Goal: Task Accomplishment & Management: Complete application form

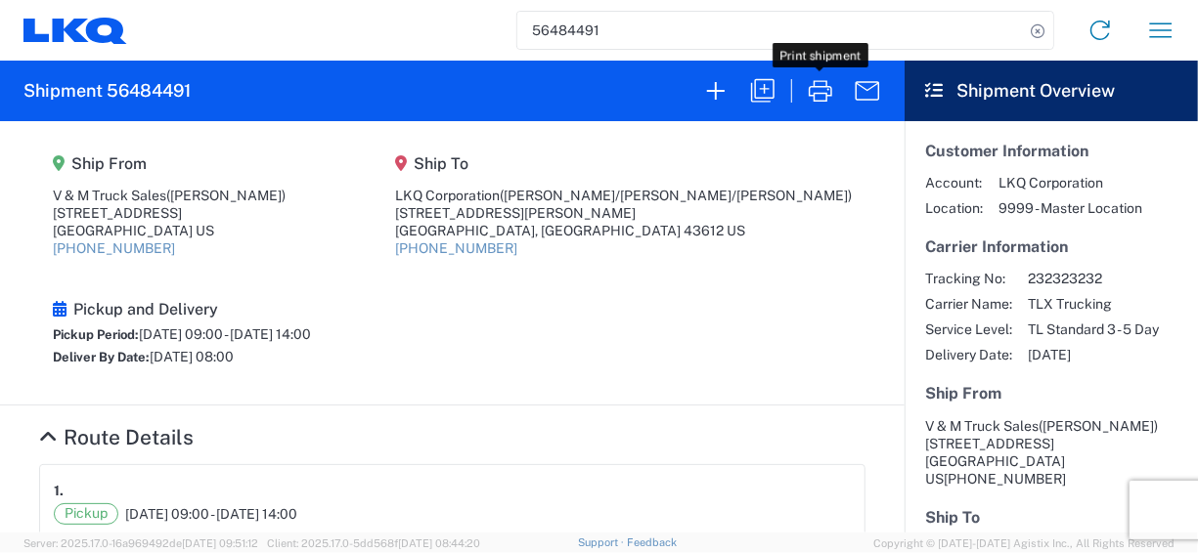
click at [574, 36] on input "56484491" at bounding box center [770, 30] width 507 height 37
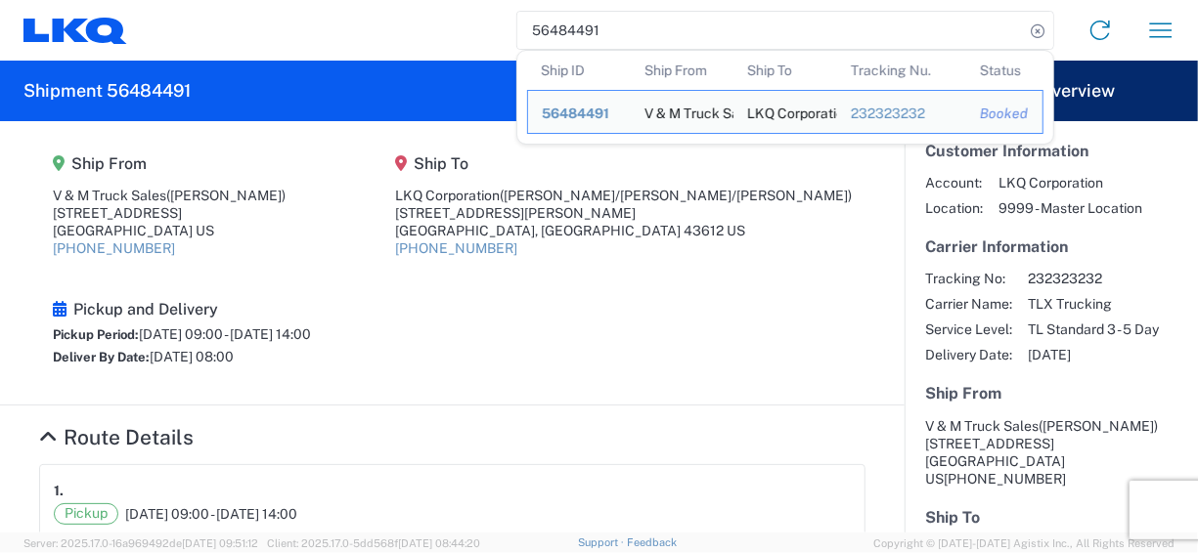
click at [574, 36] on input "56484491" at bounding box center [770, 30] width 507 height 37
paste input "3591325"
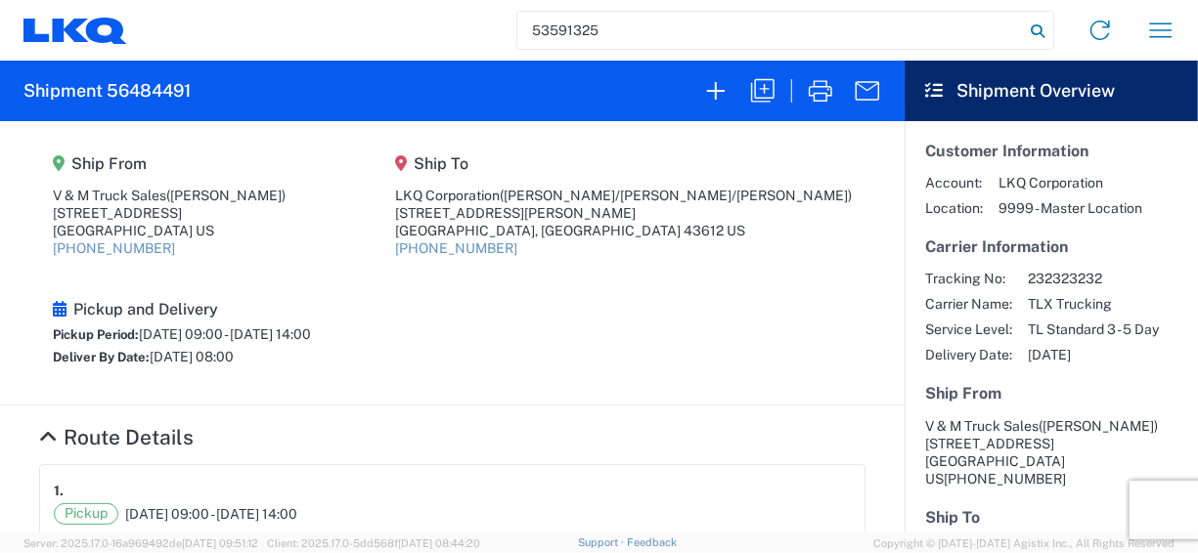
type input "53591325"
click at [1039, 33] on icon at bounding box center [1037, 31] width 27 height 27
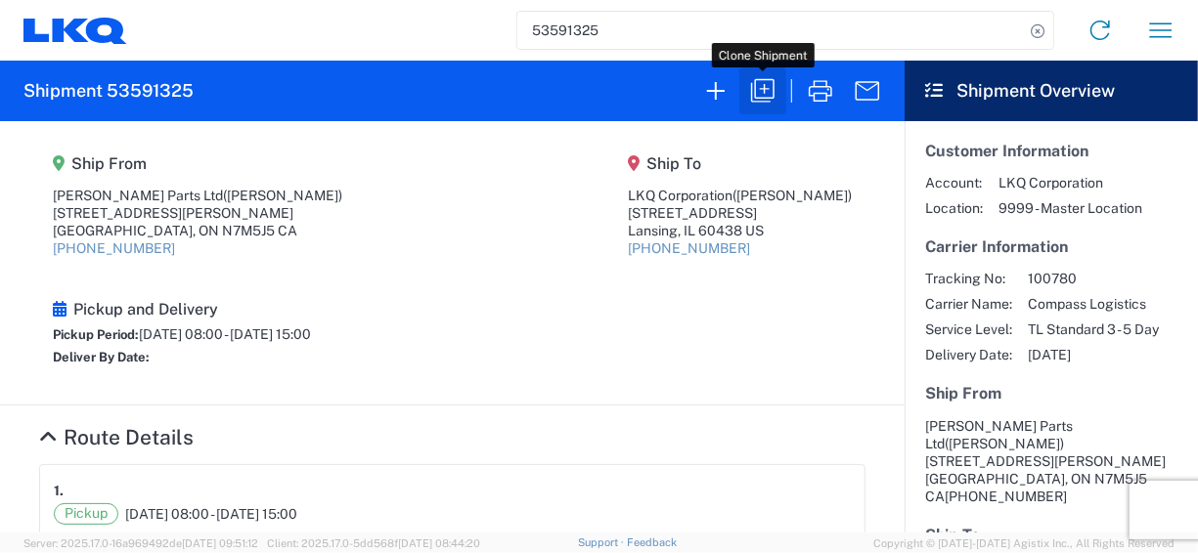
click at [768, 96] on icon "button" at bounding box center [762, 90] width 31 height 31
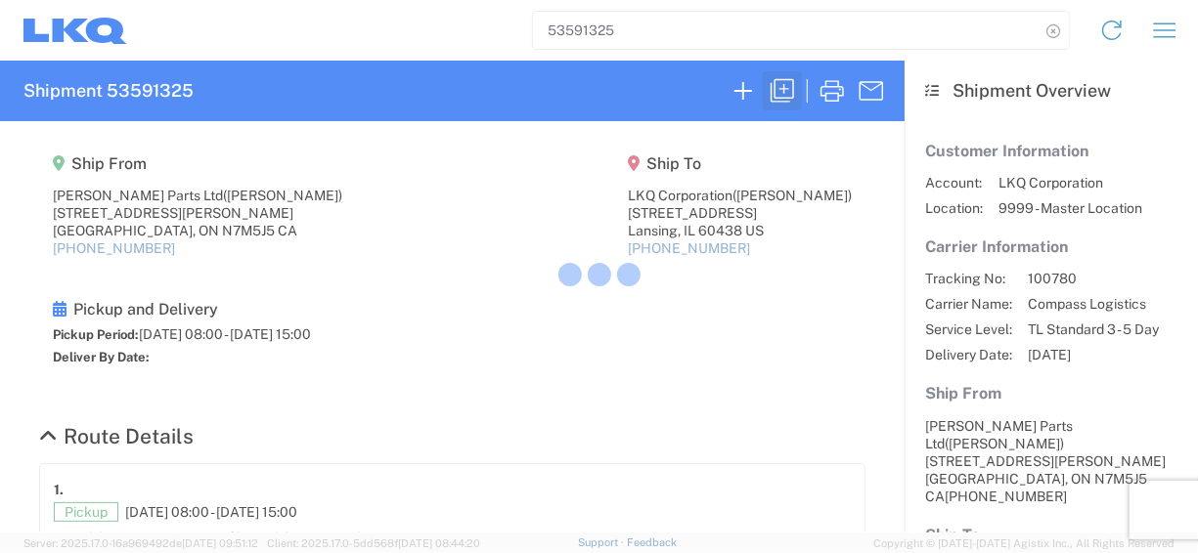
select select "STDV"
select select "FULL"
select select "ON"
select select "CA"
select select "US"
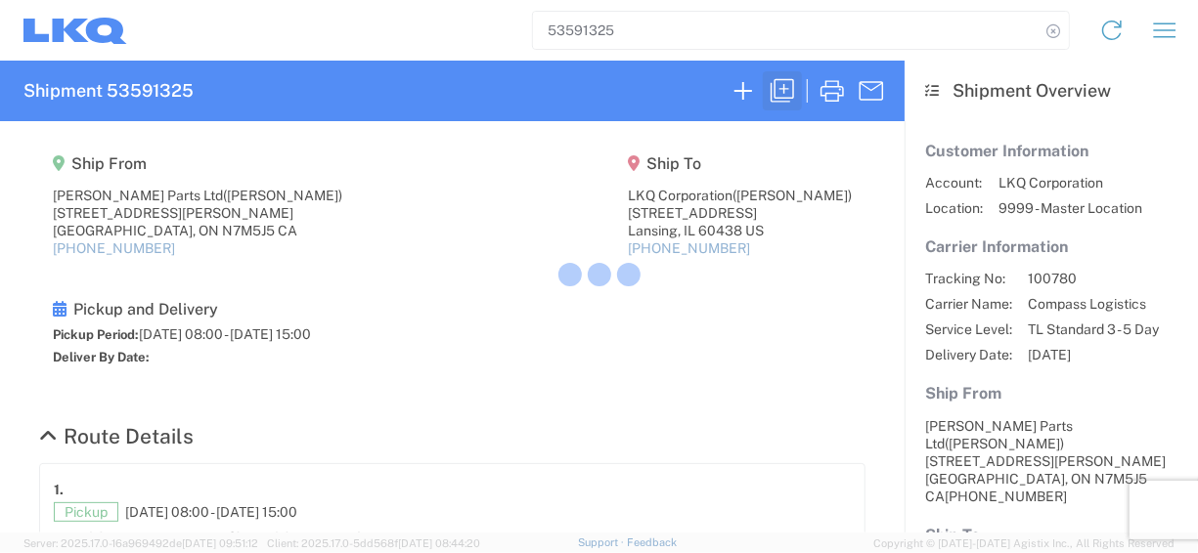
select select "LBS"
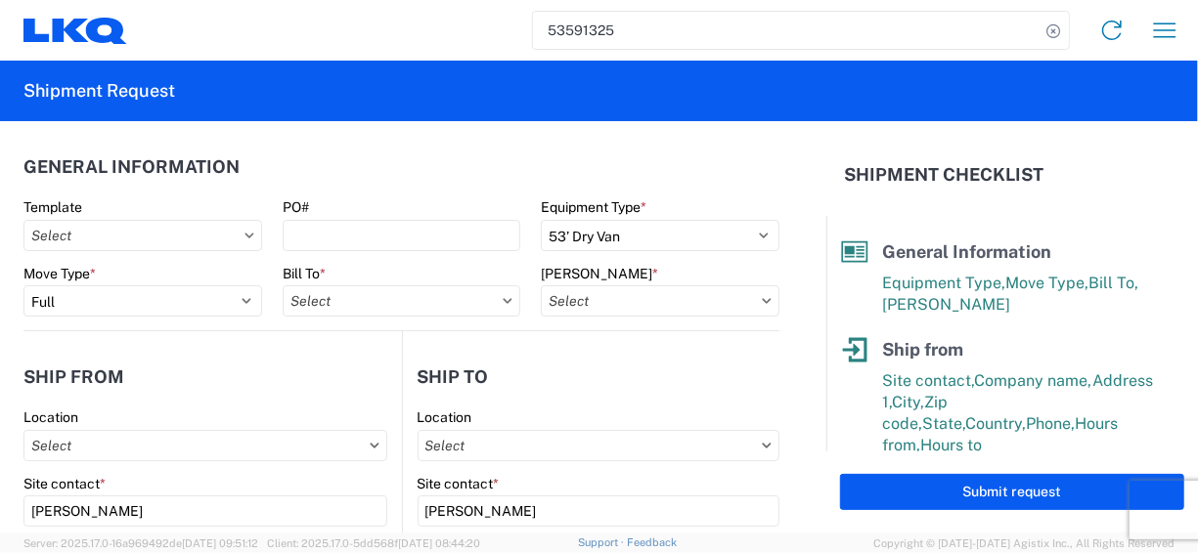
type input "1810-1100-50180-0000 - 1810 Freight In - Heavy Truck"
type input "1810 - LKQ Heavy Duty Truck Core"
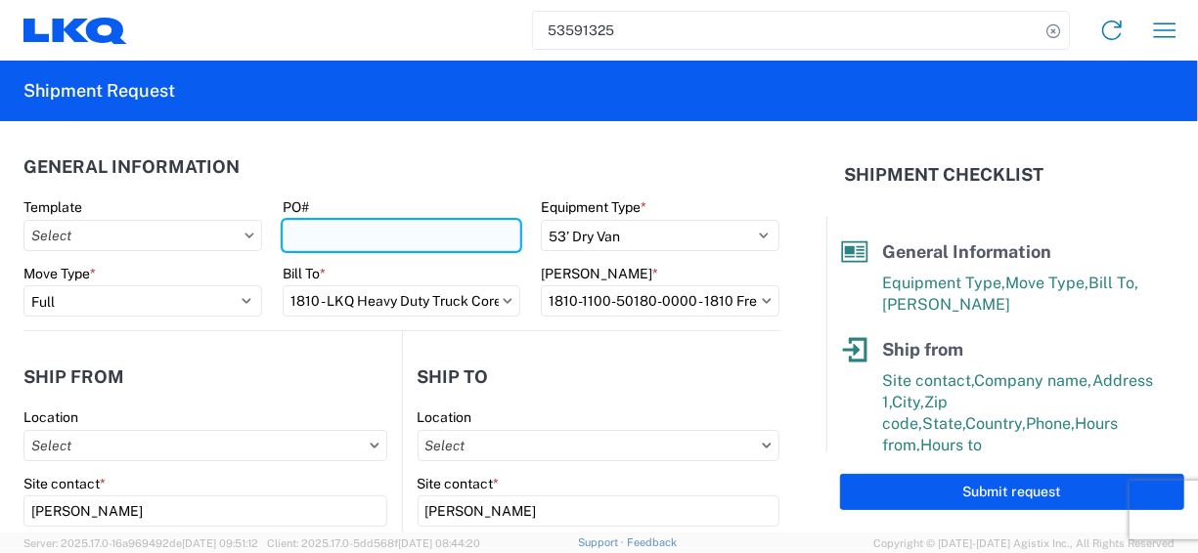
click at [336, 231] on input "PO#" at bounding box center [402, 235] width 239 height 31
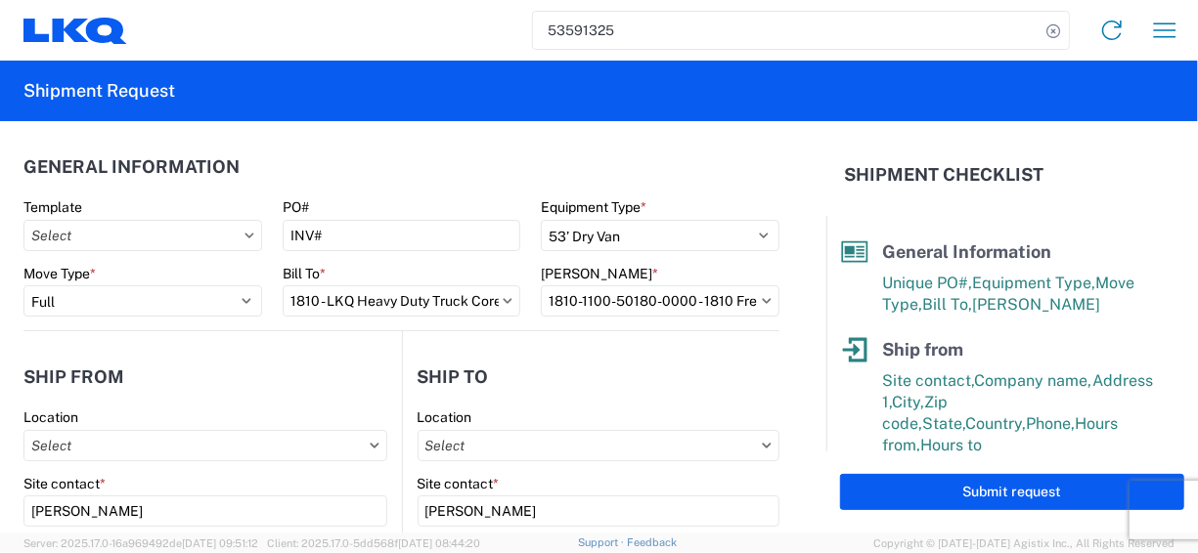
click at [410, 186] on header "General Information" at bounding box center [401, 167] width 756 height 44
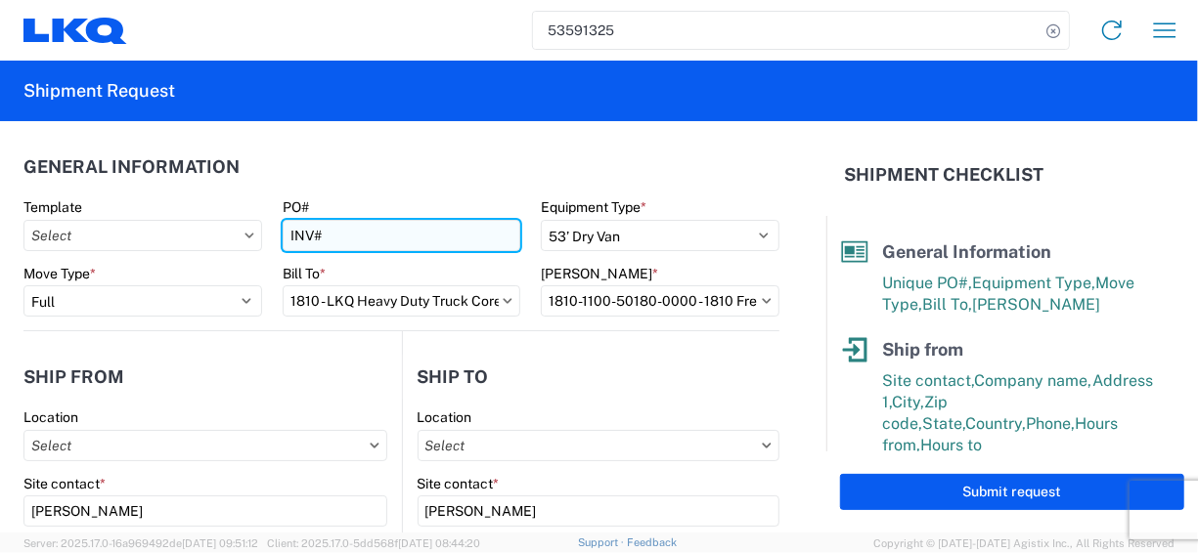
drag, startPoint x: 330, startPoint y: 237, endPoint x: 287, endPoint y: 237, distance: 43.0
click at [287, 237] on input "INV#" at bounding box center [402, 235] width 239 height 31
paste input "13508"
drag, startPoint x: 426, startPoint y: 238, endPoint x: 275, endPoint y: 234, distance: 151.6
click at [275, 234] on agx-form-control-wrapper-v2 "PO# INV#13508/PO#" at bounding box center [401, 231] width 259 height 66
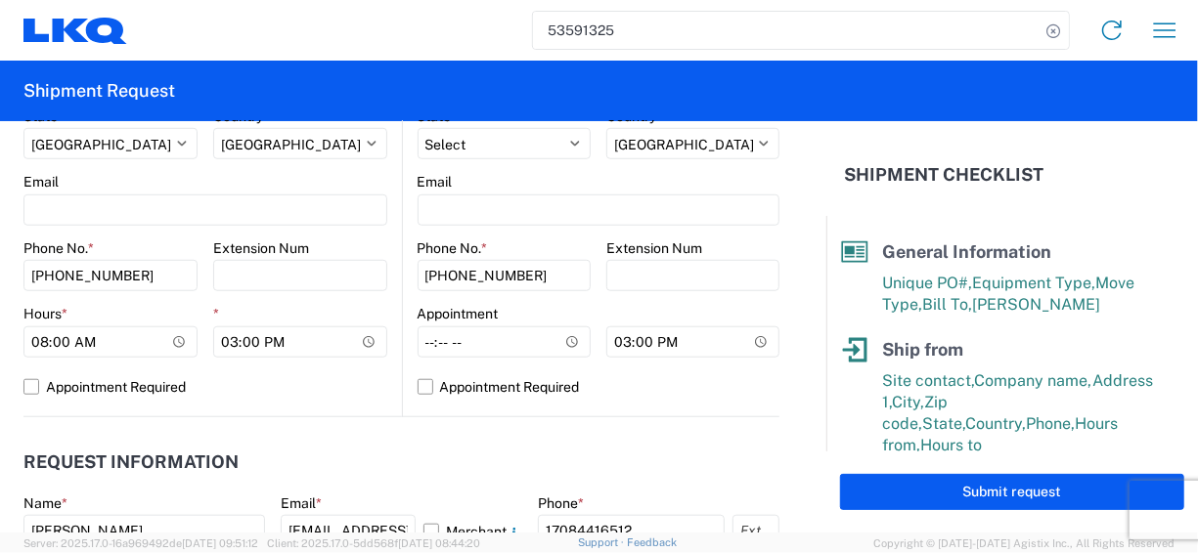
scroll to position [782, 0]
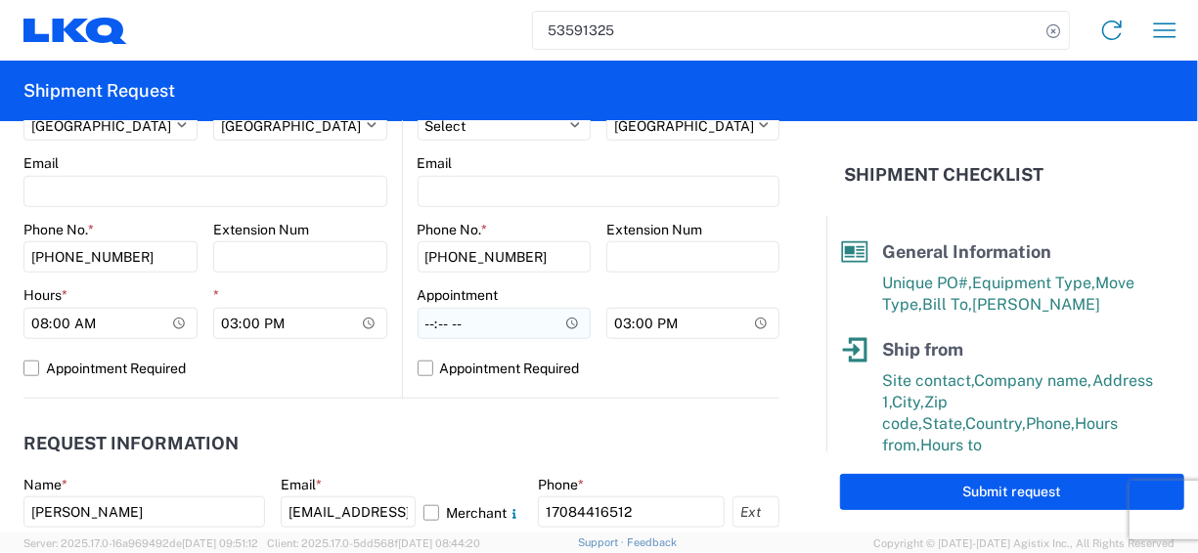
type input "INV#13508/PO#"
click at [449, 322] on input "Hours *" at bounding box center [504, 323] width 173 height 31
click at [421, 324] on input "Hours *" at bounding box center [504, 323] width 173 height 31
type input "08:00"
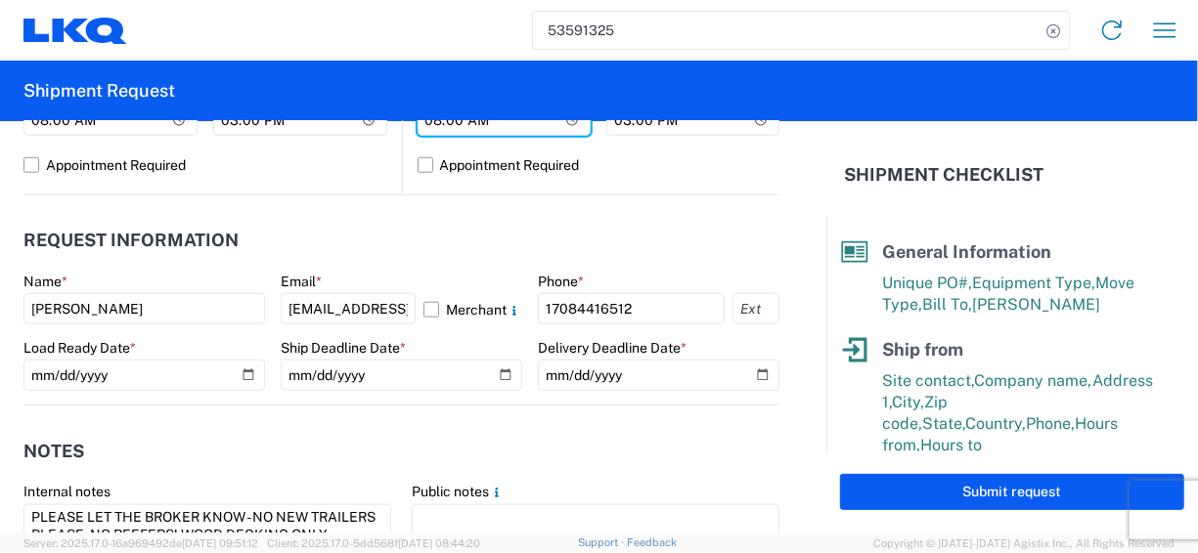
scroll to position [1076, 0]
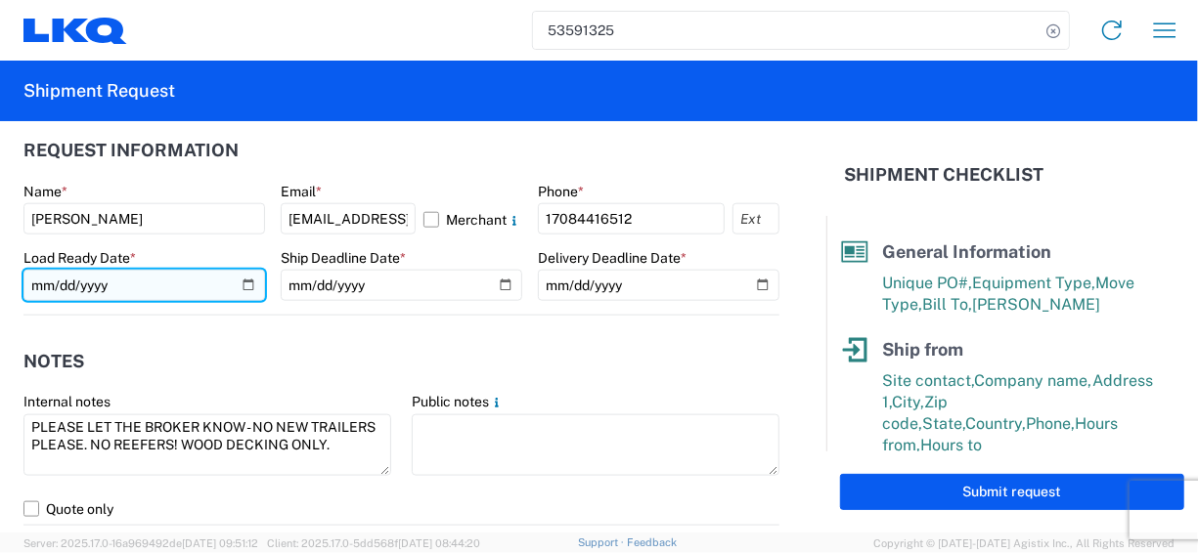
click at [240, 282] on input "[DATE]" at bounding box center [144, 285] width 242 height 31
type input "[DATE]"
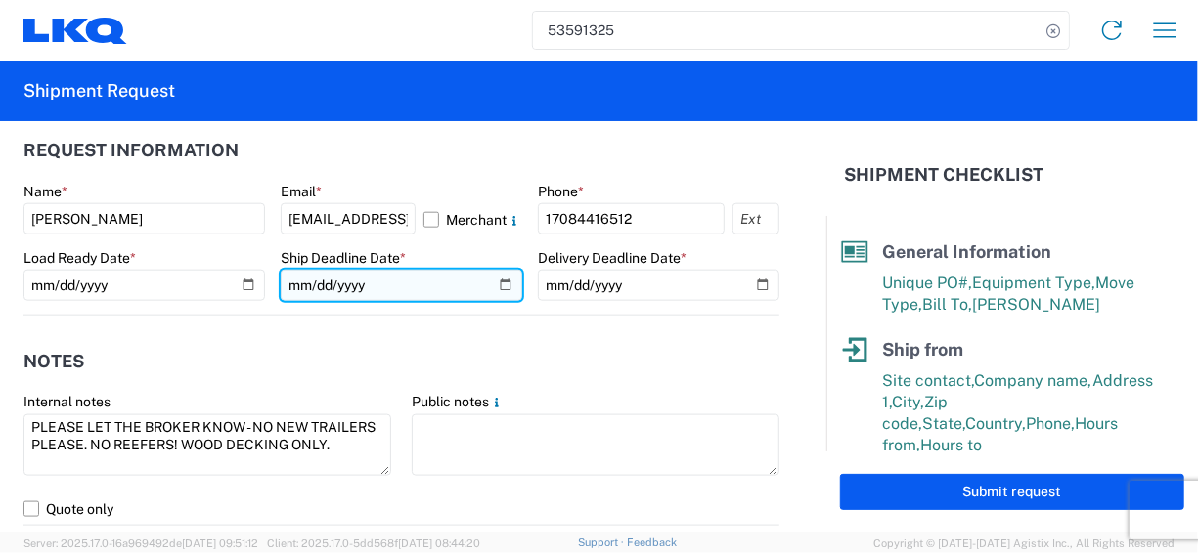
click at [497, 282] on input "[DATE]" at bounding box center [402, 285] width 242 height 31
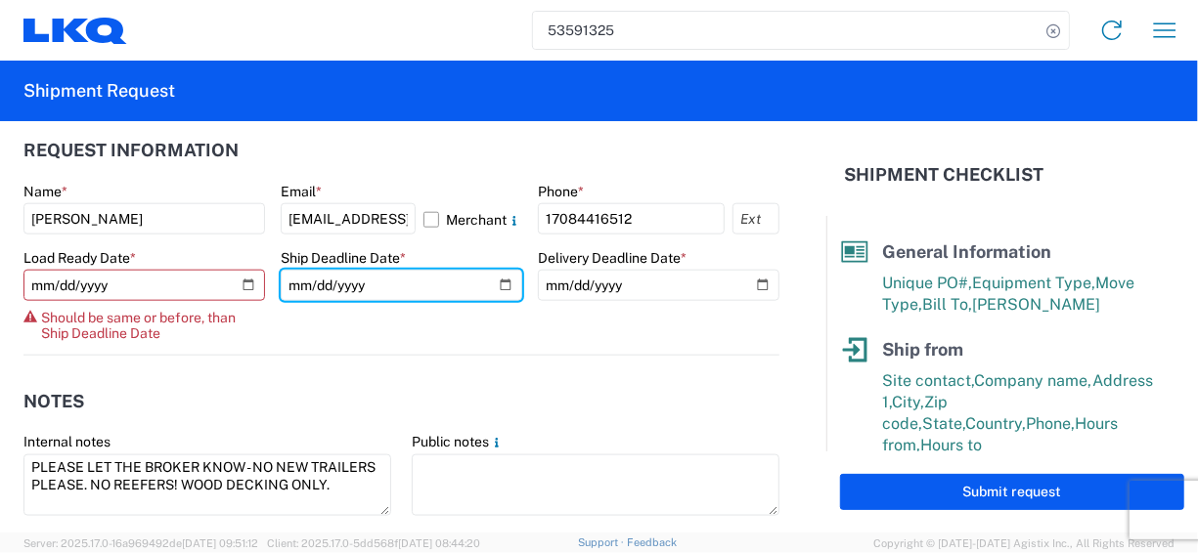
type input "[DATE]"
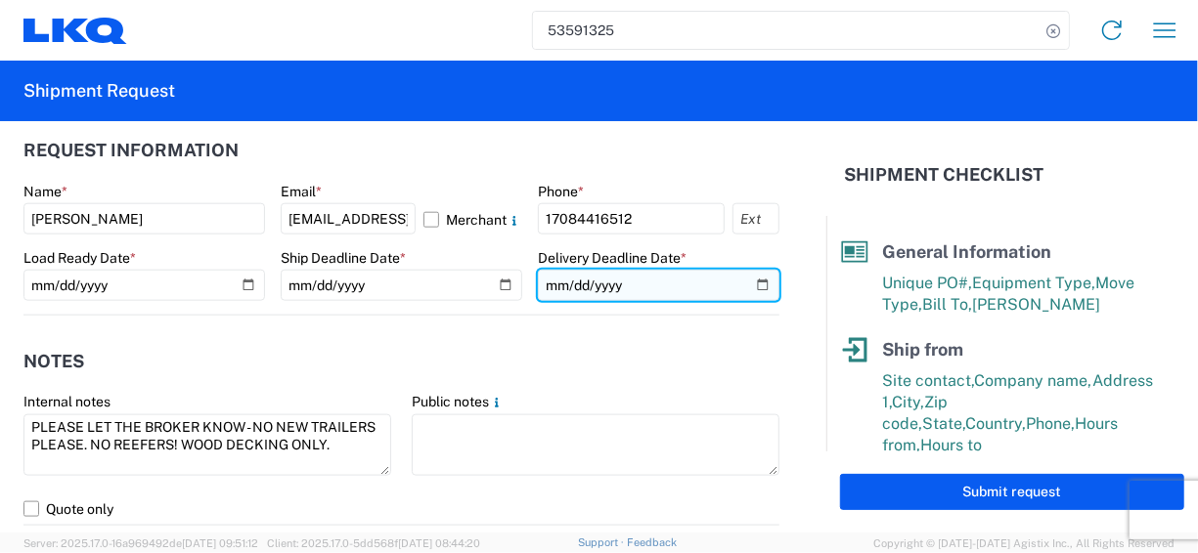
click at [757, 276] on input "date" at bounding box center [659, 285] width 242 height 31
click at [747, 287] on input "date" at bounding box center [659, 285] width 242 height 31
type input "[DATE]"
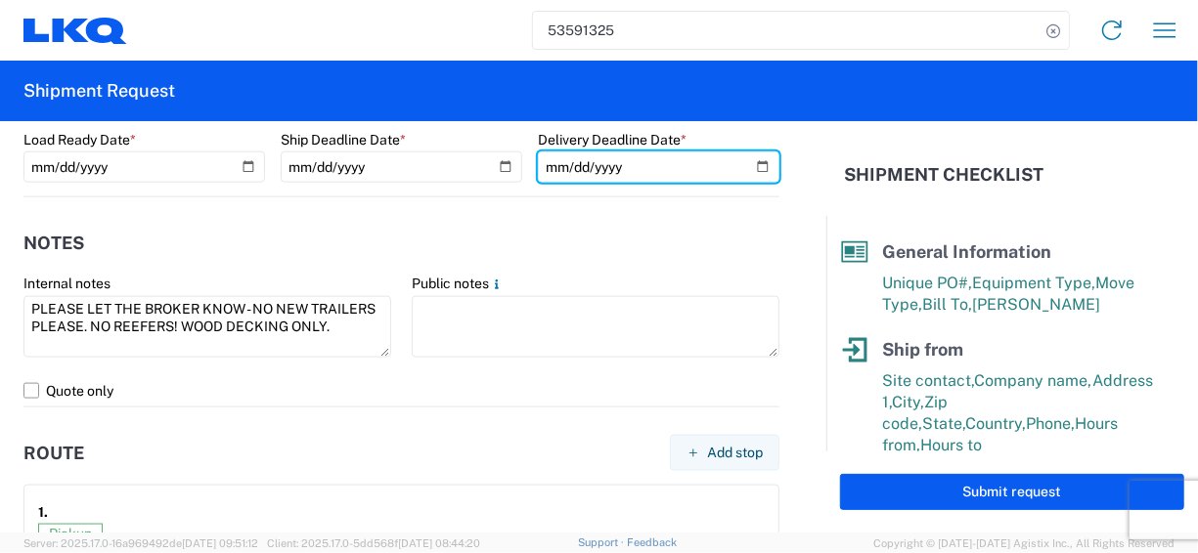
scroll to position [1271, 0]
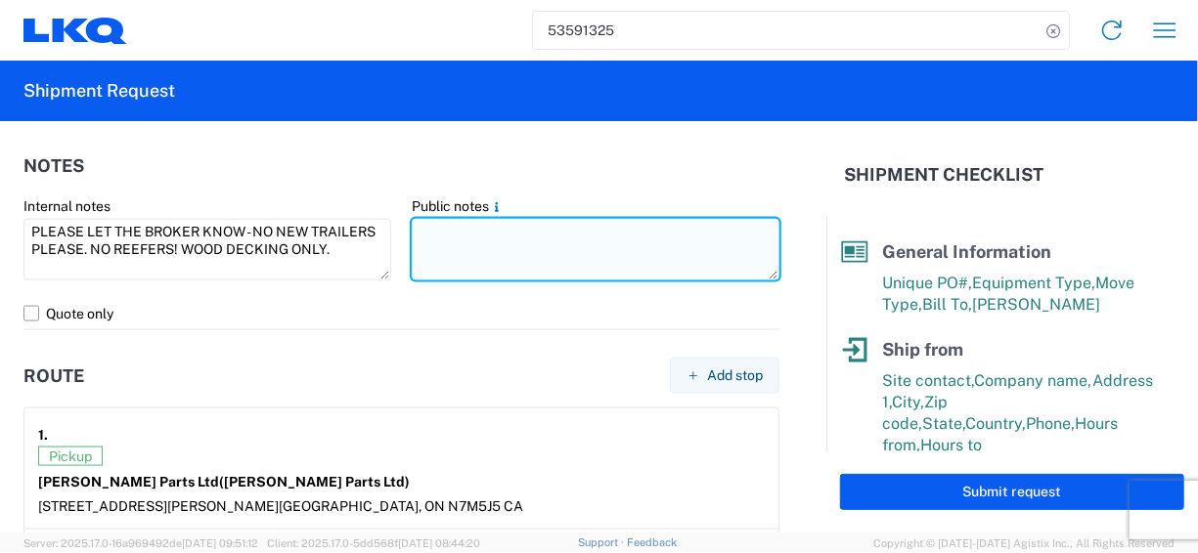
click at [443, 241] on textarea at bounding box center [596, 250] width 368 height 62
paste textarea "INV#13508/PO#"
click at [485, 228] on textarea "INV#13508/PO#" at bounding box center [596, 250] width 368 height 62
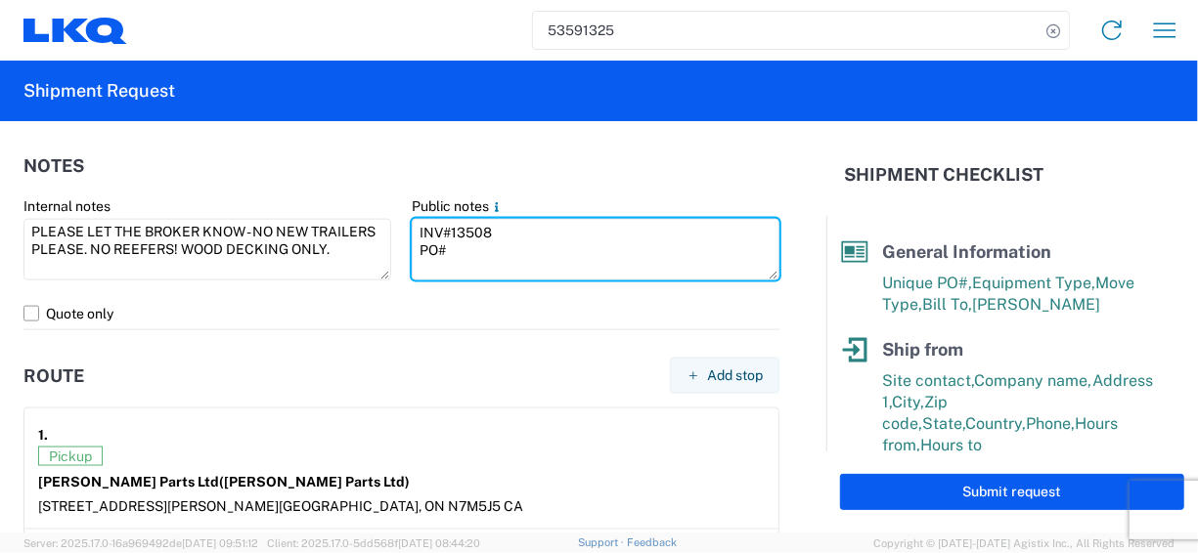
type textarea "INV#13508 PO#"
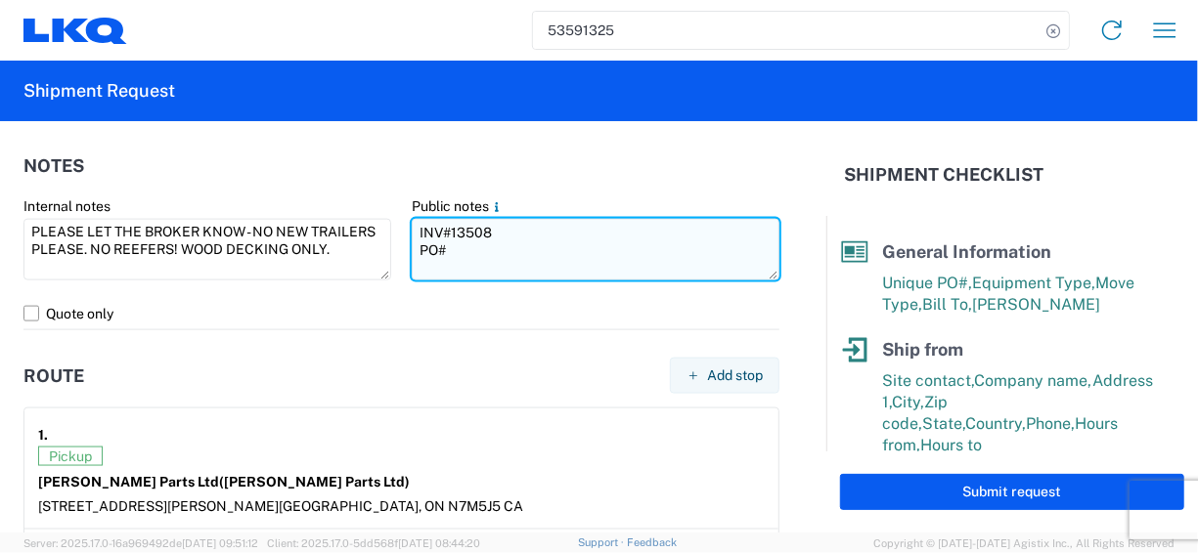
click at [461, 243] on textarea "INV#13508 PO#" at bounding box center [596, 250] width 368 height 62
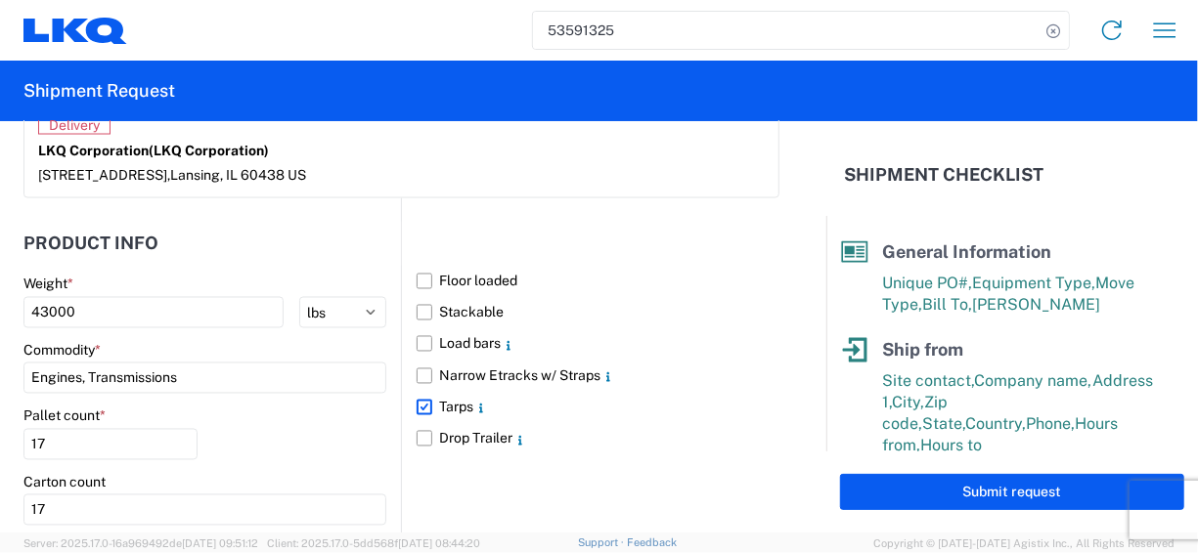
scroll to position [1760, 0]
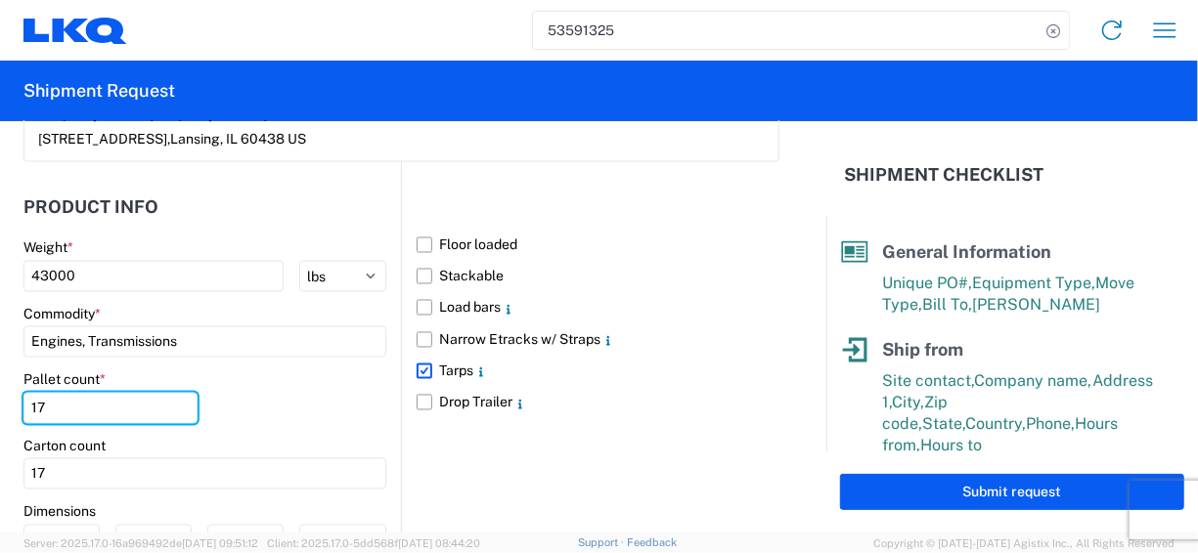
drag, startPoint x: 67, startPoint y: 400, endPoint x: 13, endPoint y: 392, distance: 55.3
click at [13, 392] on form "General Information Template PO# INV#13508/PO# Equipment Type * Select 53’ Dry …" at bounding box center [413, 327] width 826 height 412
type input "18"
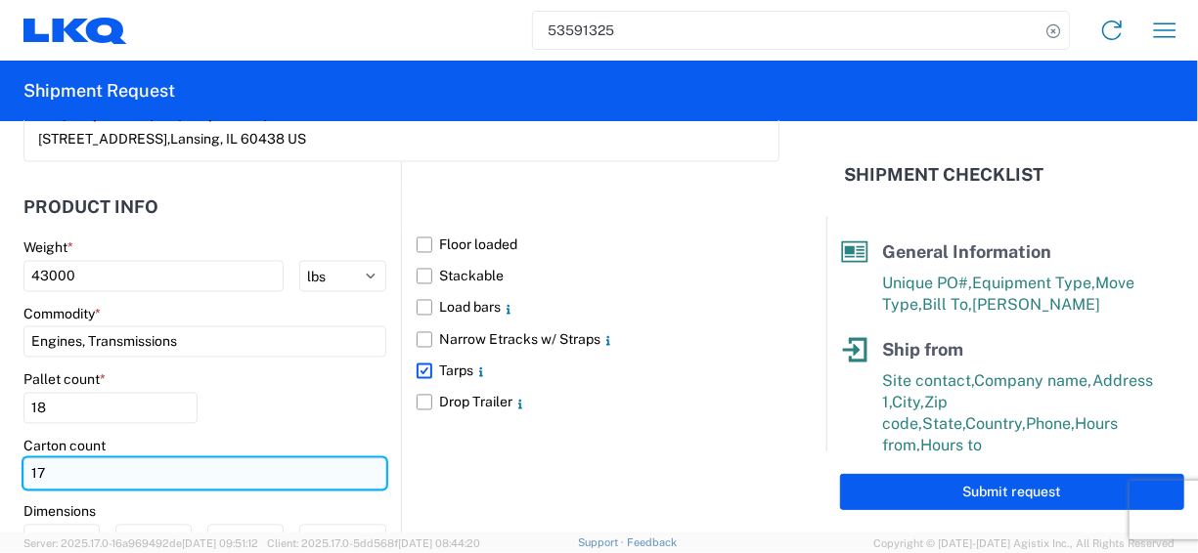
click at [56, 459] on input "17" at bounding box center [204, 474] width 363 height 31
drag, startPoint x: 61, startPoint y: 465, endPoint x: -7, endPoint y: 463, distance: 67.5
click at [0, 463] on html "53591325 Home Shipment request Shipment tracking Shipment Request General Infor…" at bounding box center [599, 276] width 1198 height 553
type input "18"
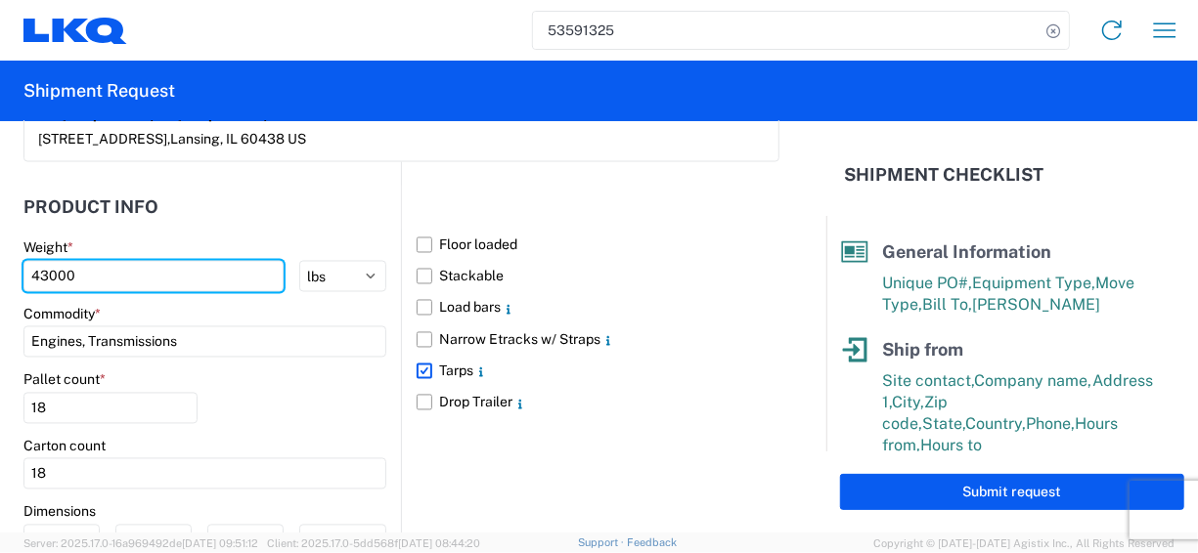
drag, startPoint x: 93, startPoint y: 275, endPoint x: -11, endPoint y: 264, distance: 104.2
click at [0, 264] on html "53591325 Home Shipment request Shipment tracking Shipment Request General Infor…" at bounding box center [599, 276] width 1198 height 553
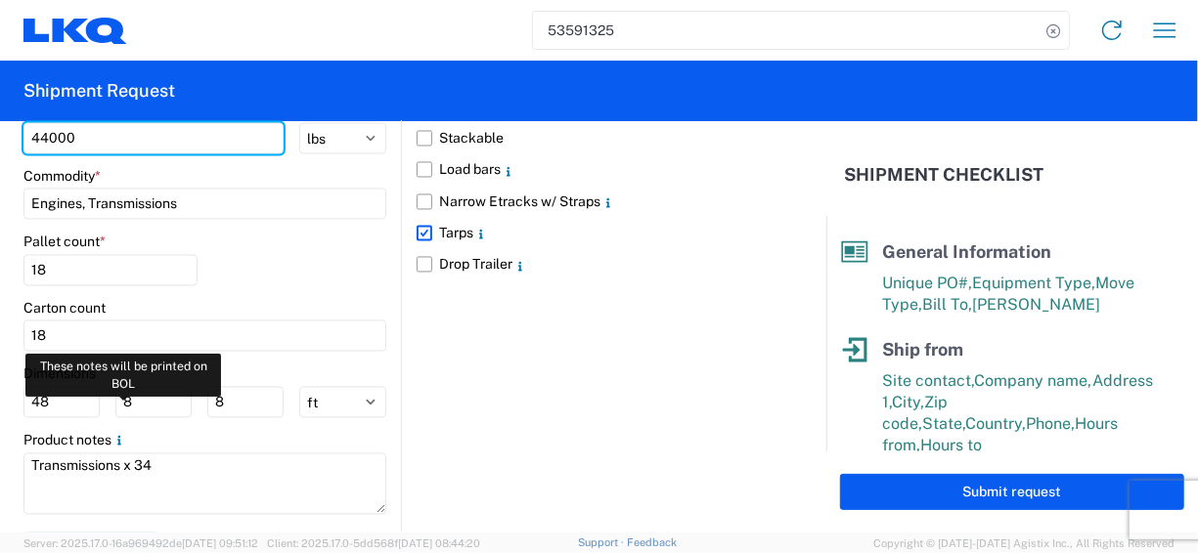
scroll to position [1927, 0]
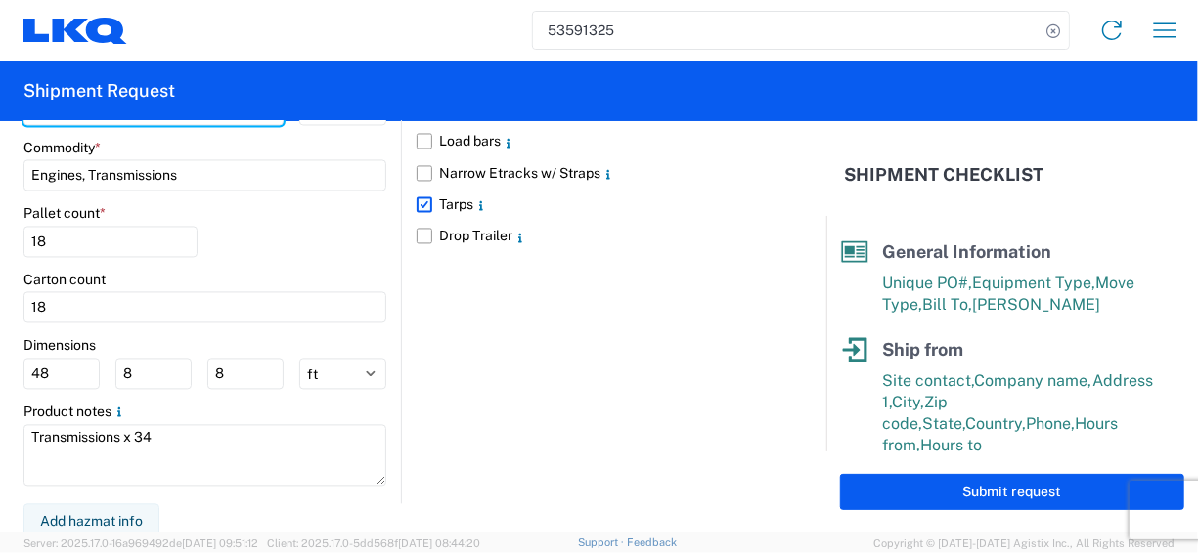
type input "44000"
click at [421, 199] on label "Tarps" at bounding box center [598, 204] width 363 height 31
click at [0, 0] on input "Tarps" at bounding box center [0, 0] width 0 height 0
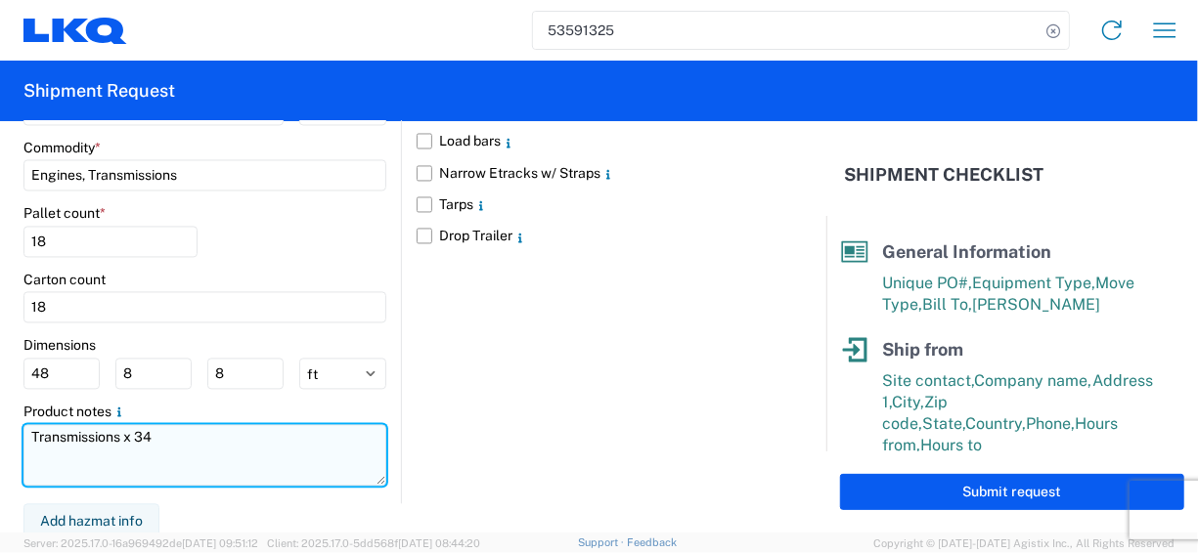
click at [79, 426] on textarea "Transmissions x 34" at bounding box center [204, 455] width 363 height 62
click at [76, 427] on textarea "Transmissions x 34" at bounding box center [204, 455] width 363 height 62
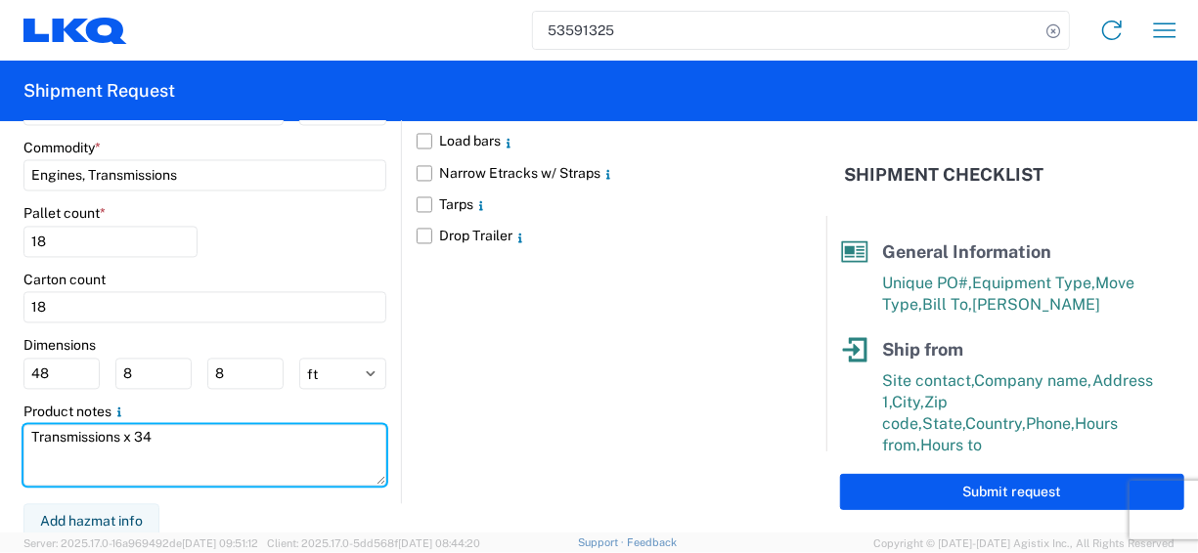
drag, startPoint x: 160, startPoint y: 438, endPoint x: -30, endPoint y: 423, distance: 191.2
click at [0, 423] on html "53591325 Home Shipment request Shipment tracking Shipment Request General Infor…" at bounding box center [599, 276] width 1198 height 553
type textarea "Used Diesel Engines x 18"
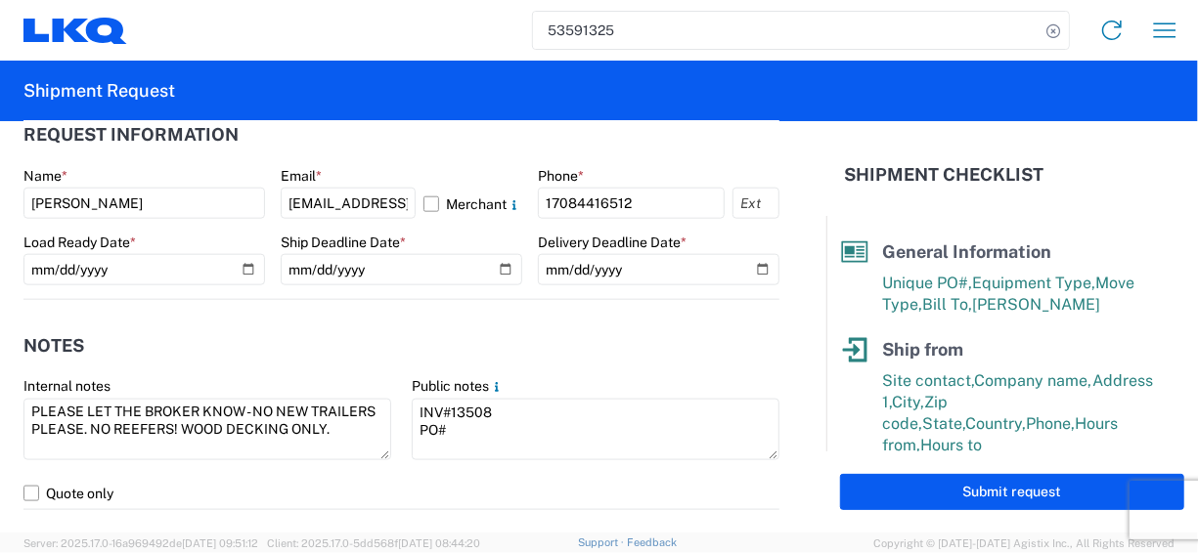
scroll to position [1047, 0]
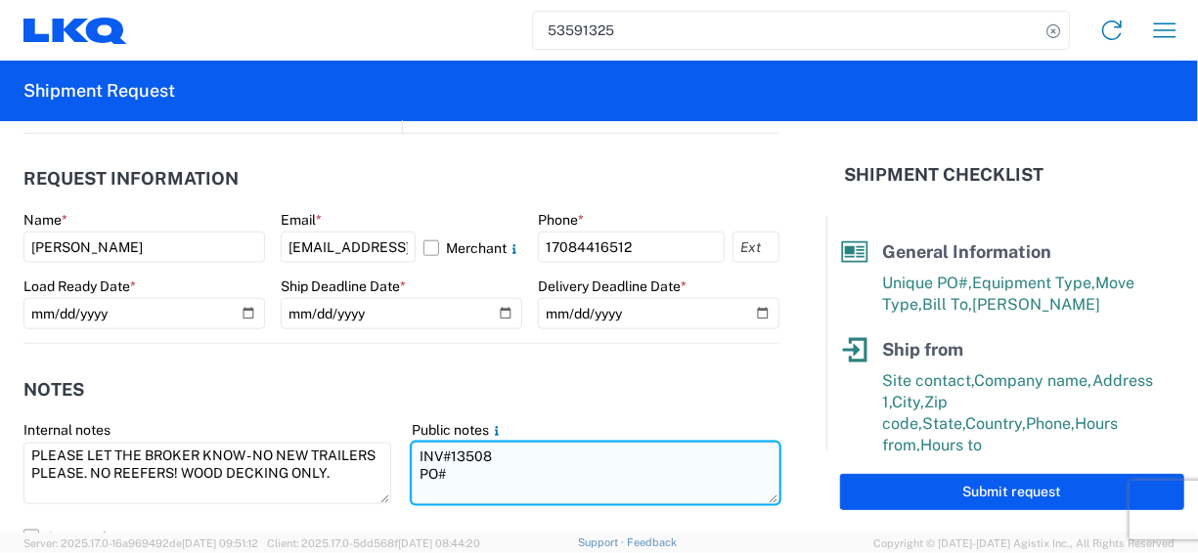
click at [457, 469] on textarea "INV#13508 PO#" at bounding box center [596, 474] width 368 height 62
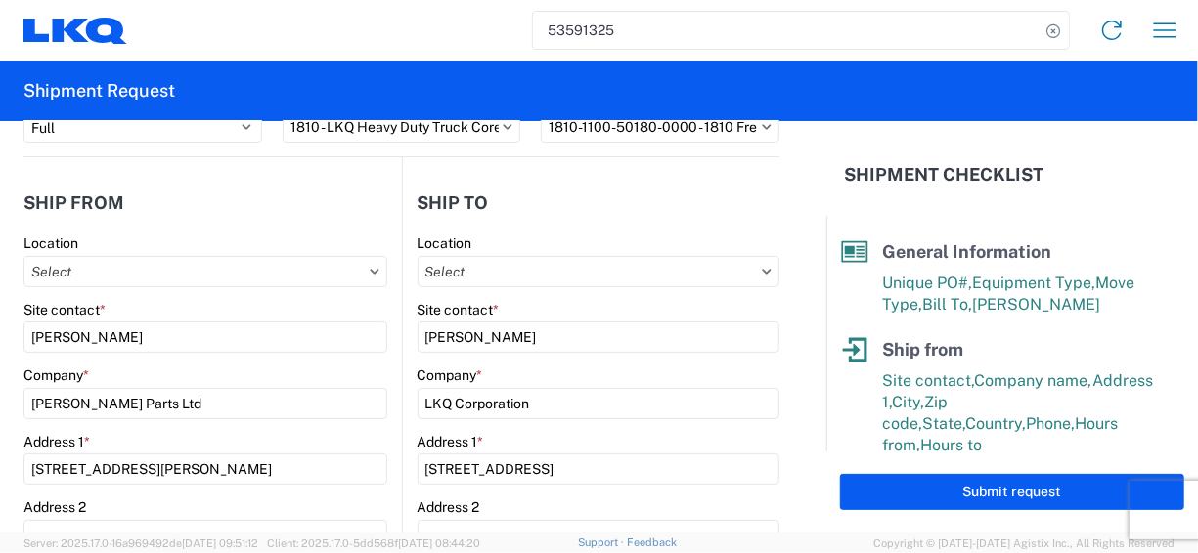
scroll to position [69, 0]
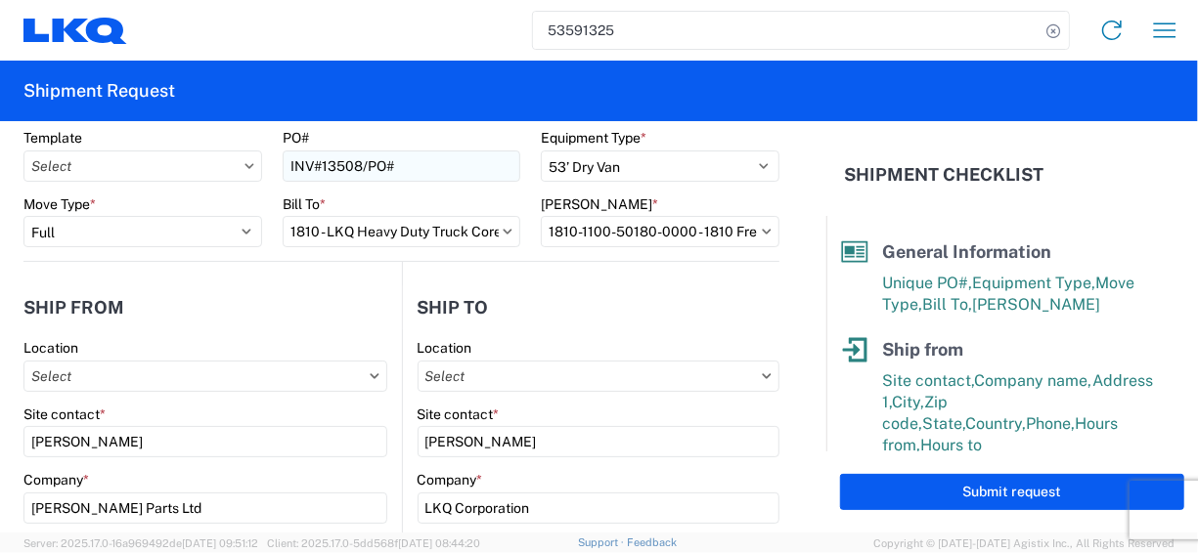
type textarea "INV#13508 PO#5-25229"
click at [397, 160] on input "INV#13508/PO#" at bounding box center [402, 166] width 239 height 31
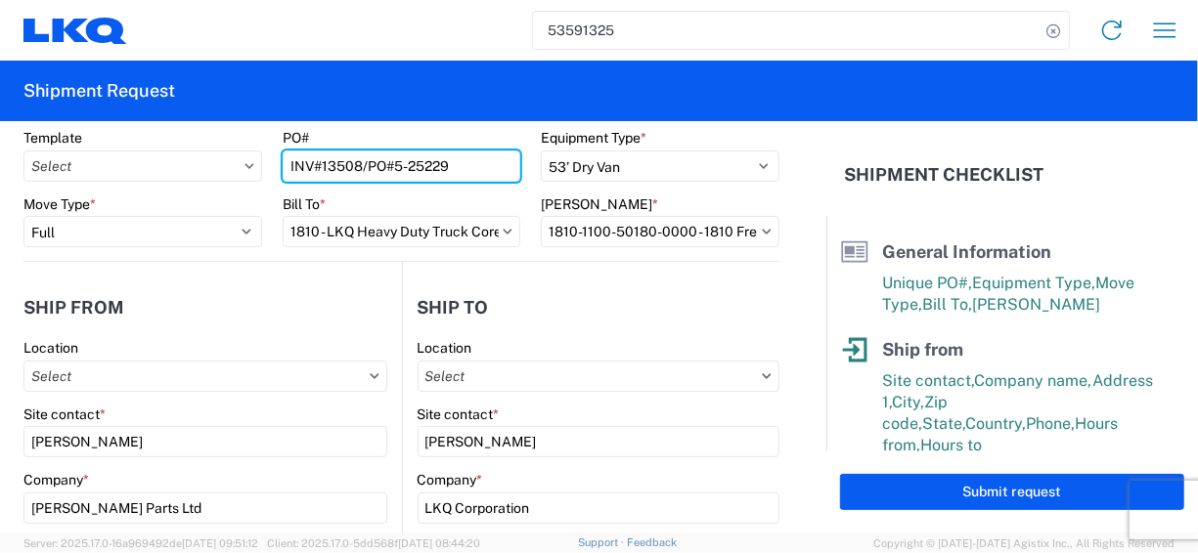
type input "INV#13508/PO#5-25229"
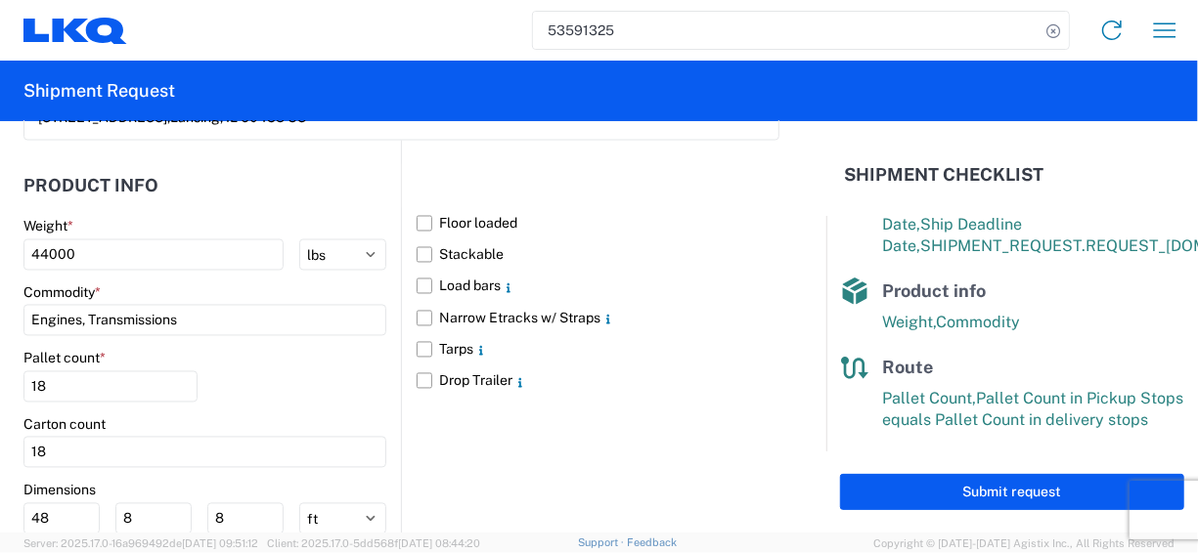
scroll to position [1927, 0]
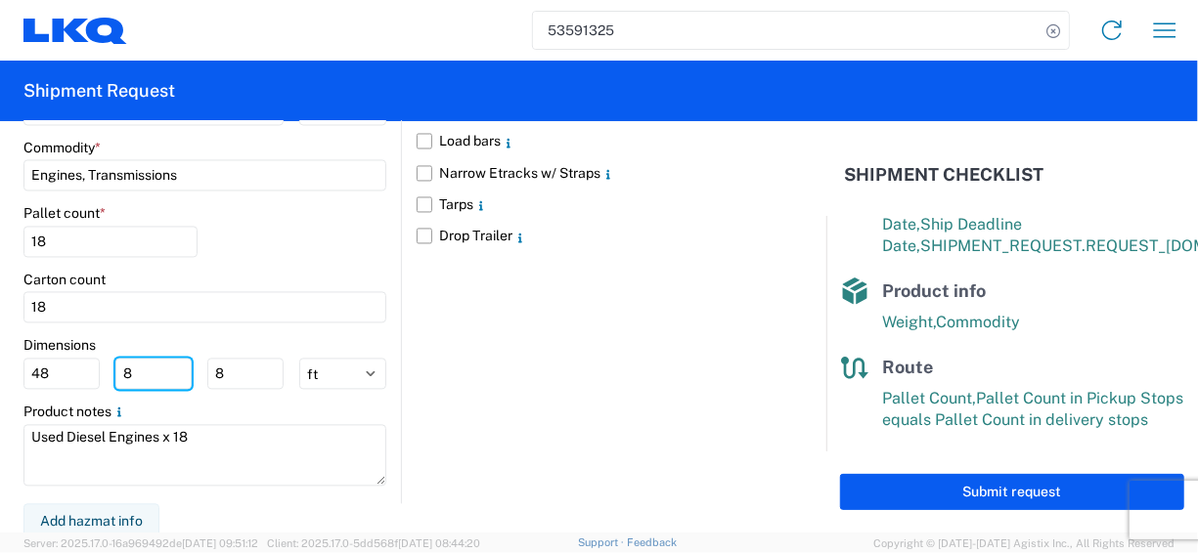
drag, startPoint x: 150, startPoint y: 372, endPoint x: 110, endPoint y: 365, distance: 39.7
click at [110, 365] on div "48 8 8" at bounding box center [153, 373] width 260 height 31
type input "40"
drag, startPoint x: 243, startPoint y: 366, endPoint x: 136, endPoint y: 362, distance: 107.6
click at [136, 362] on div "48 40 8" at bounding box center [153, 373] width 260 height 31
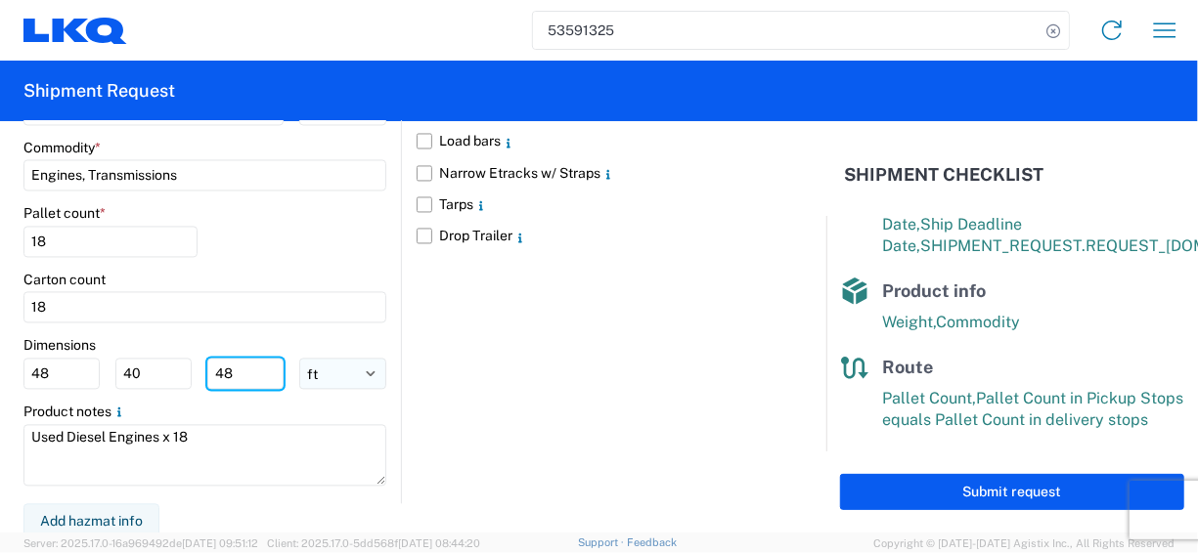
type input "48"
drag, startPoint x: 313, startPoint y: 368, endPoint x: 314, endPoint y: 380, distance: 12.7
click at [313, 368] on select "ft in cm" at bounding box center [342, 373] width 87 height 31
select select "IN"
click at [299, 358] on select "ft in cm" at bounding box center [342, 373] width 87 height 31
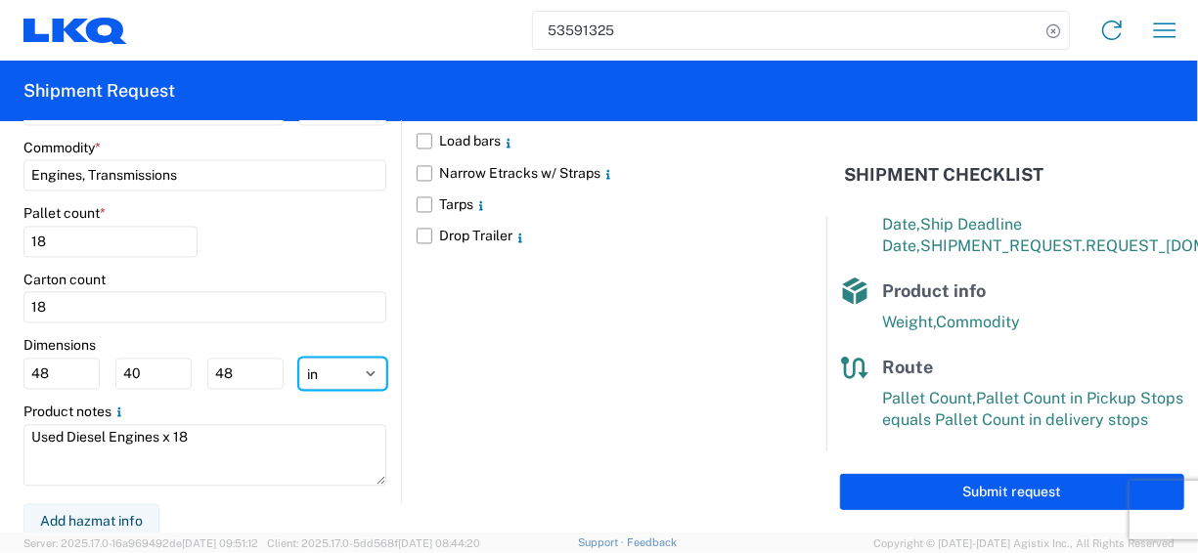
type input "576"
type input "480"
type input "576"
drag, startPoint x: 64, startPoint y: 372, endPoint x: 7, endPoint y: 372, distance: 56.7
click at [7, 372] on form "General Information Template PO# INV#13508/PO#5-25229 Equipment Type * Select 5…" at bounding box center [413, 327] width 826 height 412
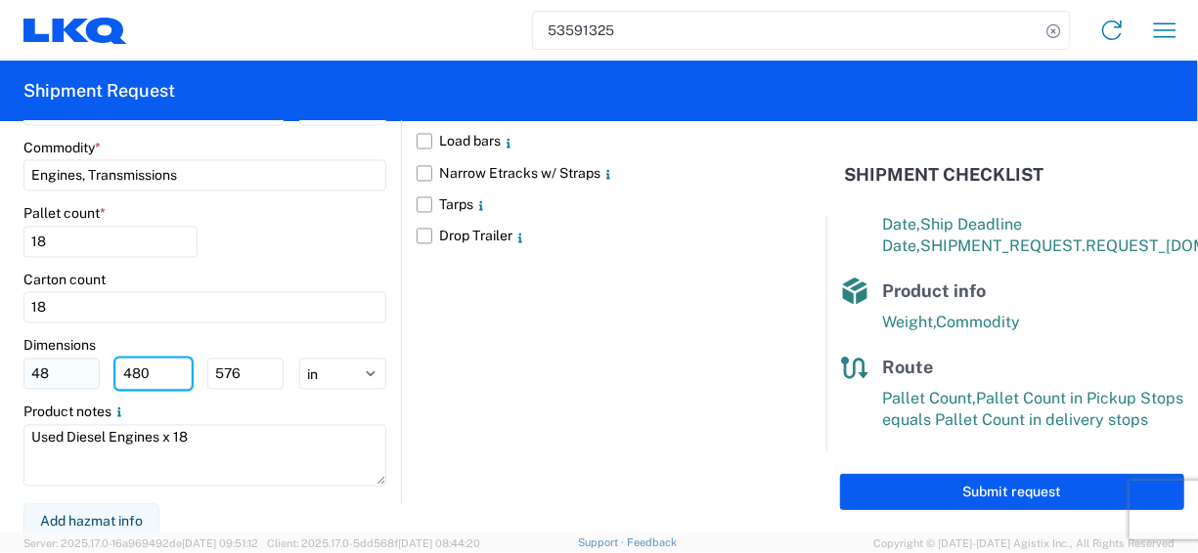
drag, startPoint x: 165, startPoint y: 362, endPoint x: 89, endPoint y: 360, distance: 76.3
click at [89, 360] on div "48 480 576" at bounding box center [153, 373] width 260 height 31
drag, startPoint x: 89, startPoint y: 360, endPoint x: -35, endPoint y: 370, distance: 124.6
click at [0, 370] on html "53591325 Home Shipment request Shipment tracking Shipment Request General Infor…" at bounding box center [599, 276] width 1198 height 553
type input "50"
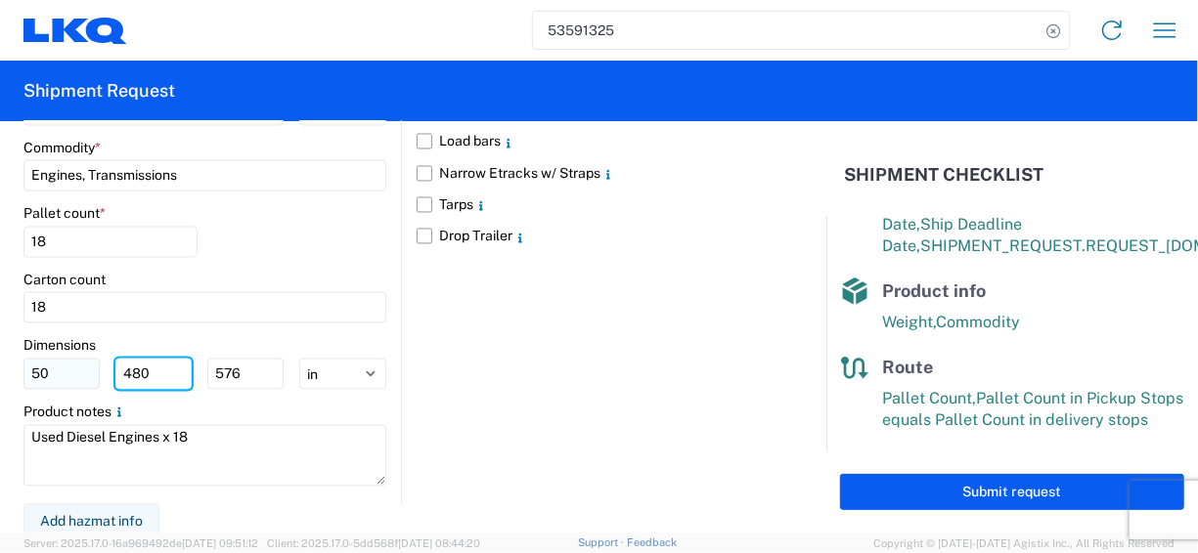
drag, startPoint x: 161, startPoint y: 367, endPoint x: 65, endPoint y: 361, distance: 97.0
click at [65, 361] on div "50 480 576" at bounding box center [153, 373] width 260 height 31
type input "40"
drag, startPoint x: 255, startPoint y: 362, endPoint x: 193, endPoint y: 362, distance: 62.6
click at [193, 362] on div "50 40 576" at bounding box center [153, 373] width 260 height 31
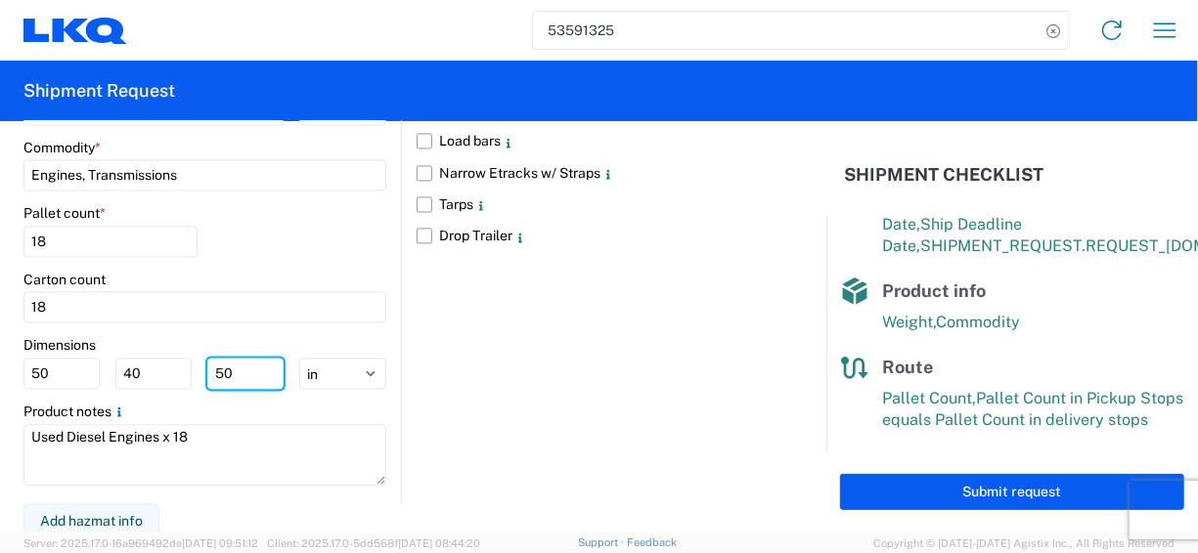
type input "50"
click at [666, 380] on div "Floor loaded Stackable Load bars Narrow Etracks w/ Straps Tarps Drop Trailer" at bounding box center [590, 248] width 378 height 507
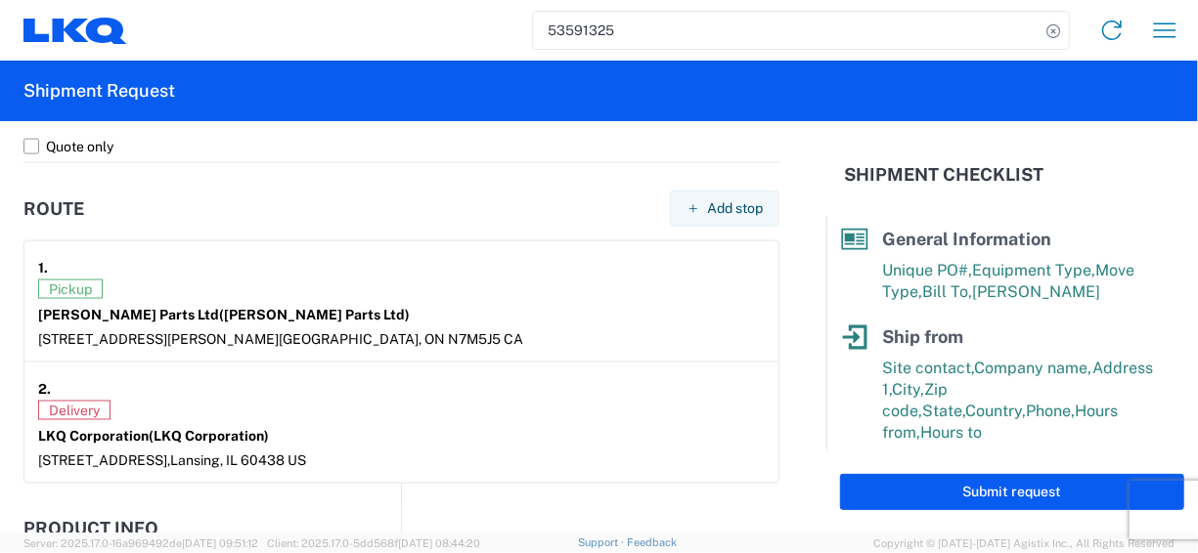
scroll to position [0, 0]
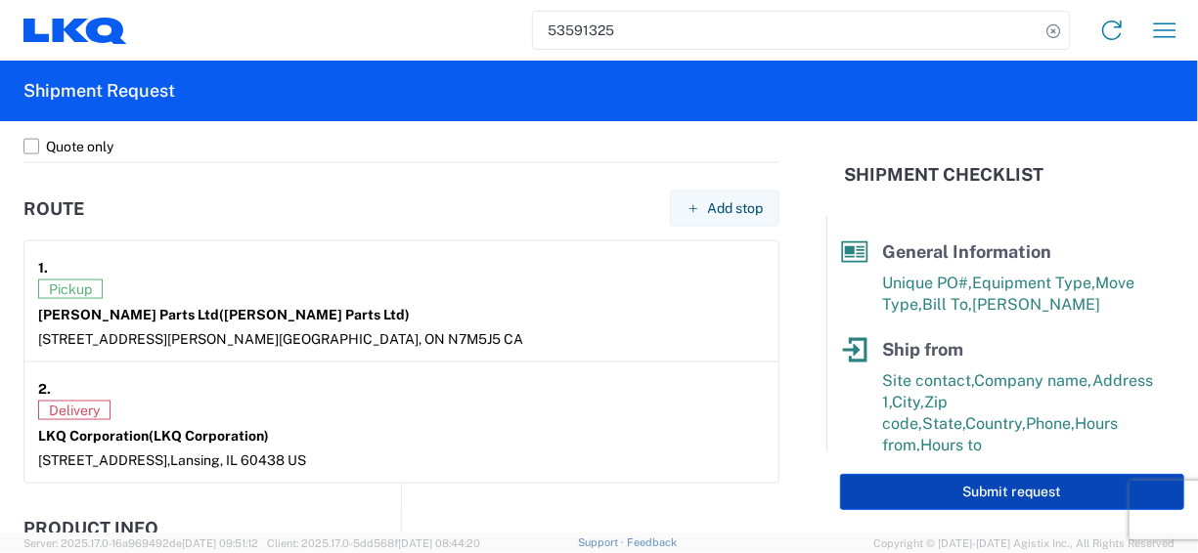
click at [991, 485] on button "Submit request" at bounding box center [1012, 492] width 344 height 36
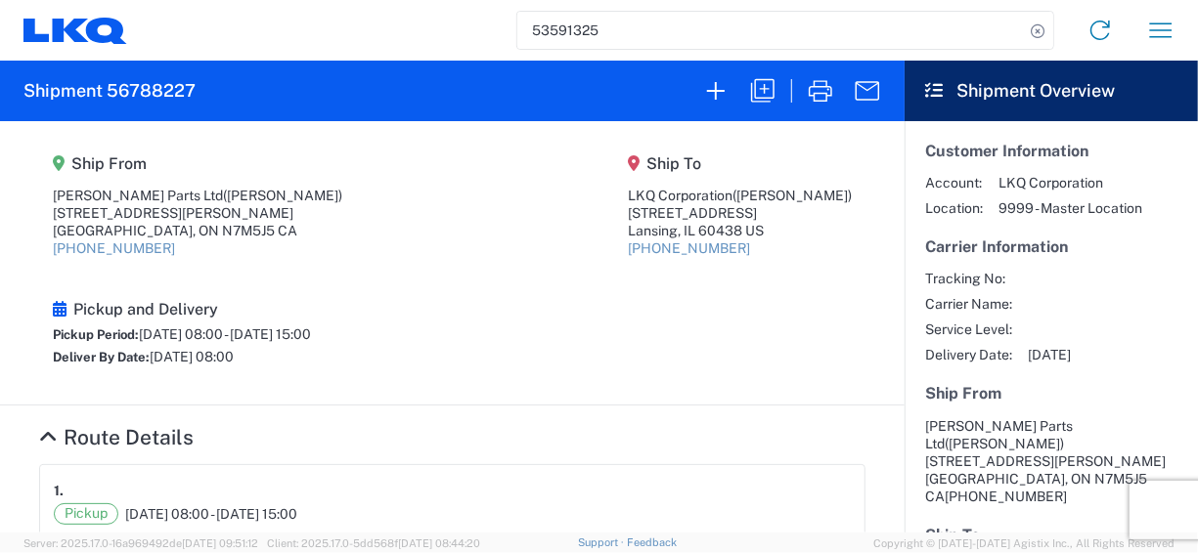
click at [144, 82] on h2 "Shipment 56788227" at bounding box center [109, 90] width 172 height 23
copy h2 "56788227"
